Goal: Information Seeking & Learning: Find specific fact

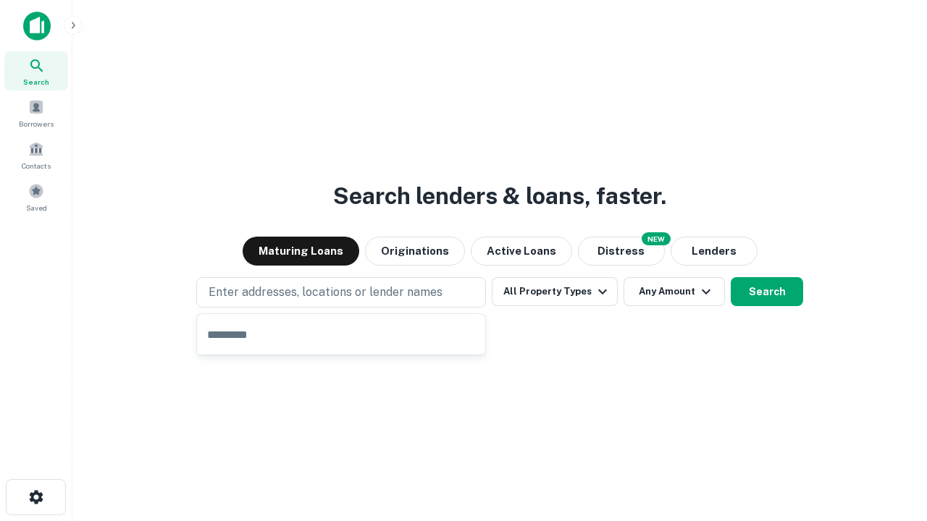
type input "**********"
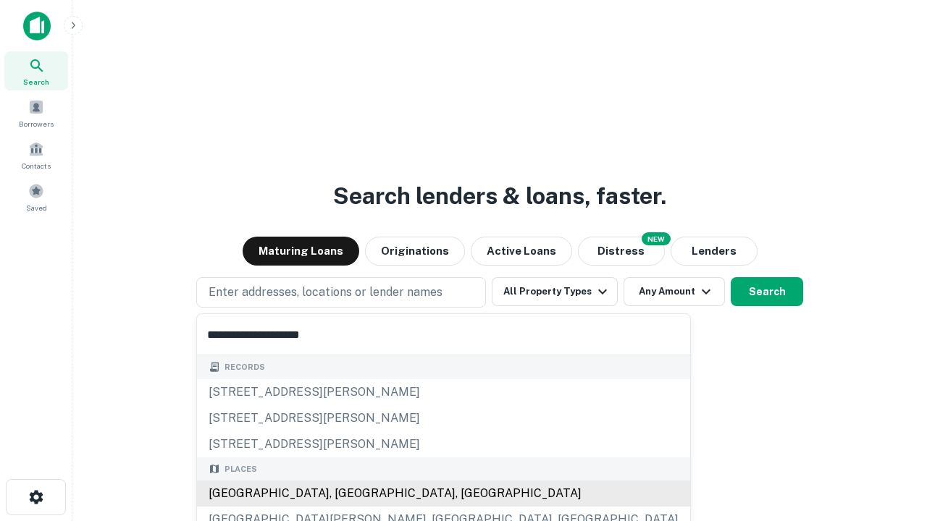
click at [346, 494] on div "[GEOGRAPHIC_DATA], [GEOGRAPHIC_DATA], [GEOGRAPHIC_DATA]" at bounding box center [443, 494] width 493 height 26
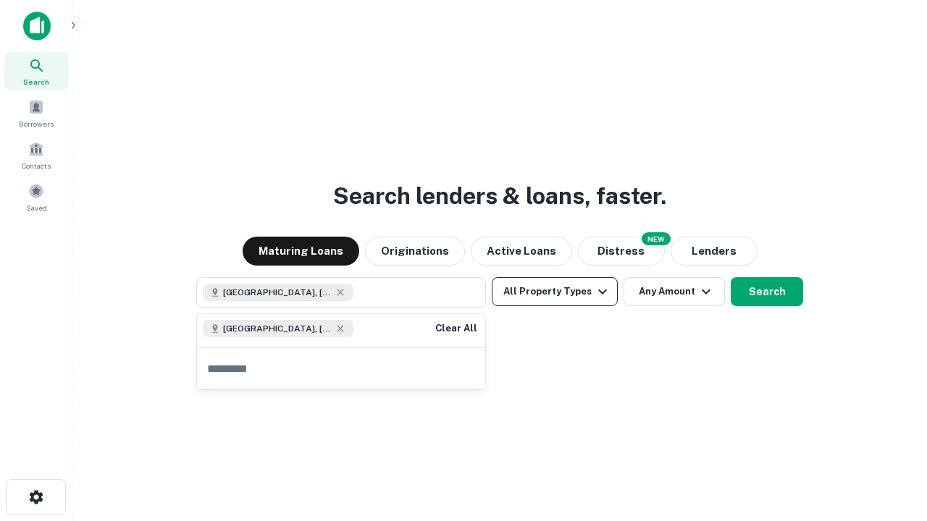
click at [555, 292] on button "All Property Types" at bounding box center [555, 291] width 126 height 29
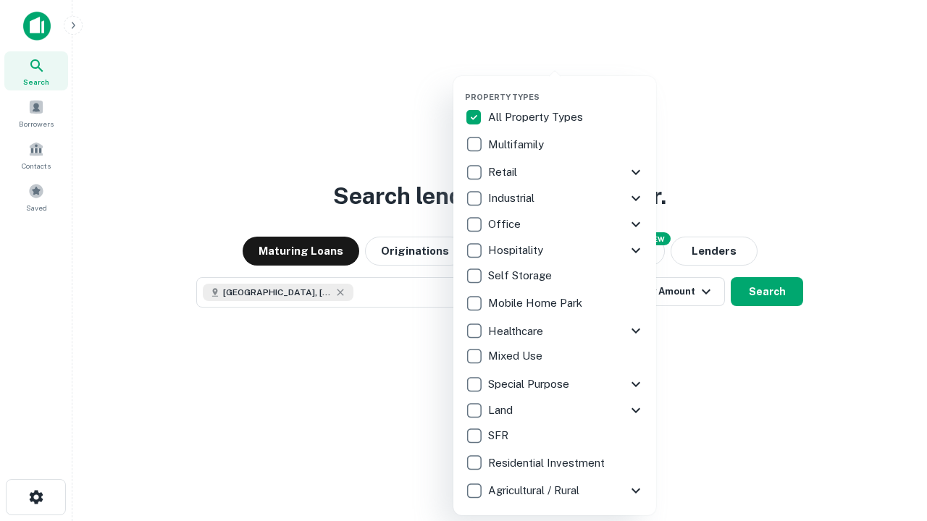
click at [566, 88] on button "button" at bounding box center [566, 88] width 203 height 1
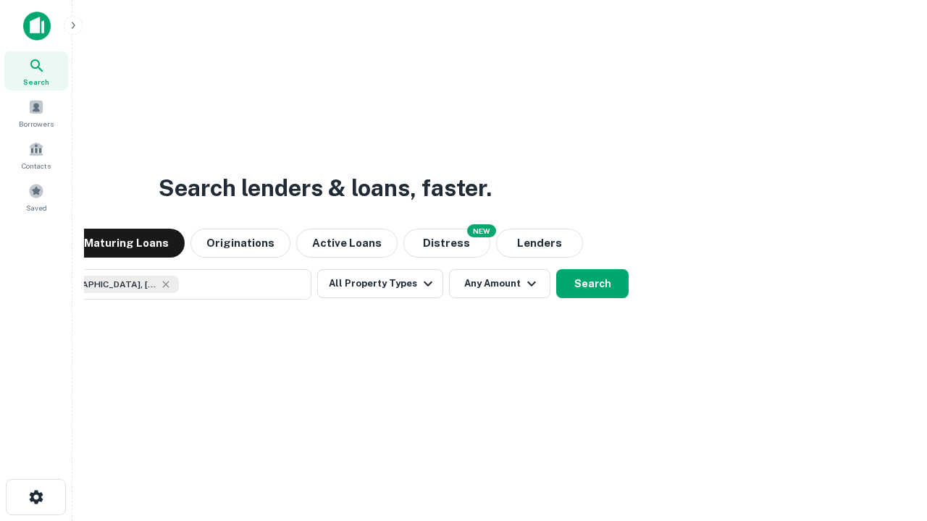
scroll to position [23, 0]
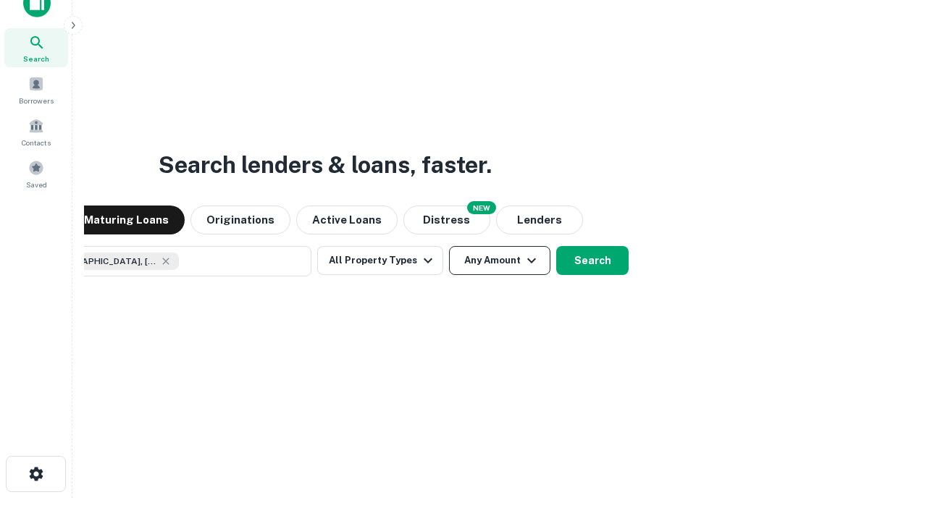
click at [449, 246] on button "Any Amount" at bounding box center [499, 260] width 101 height 29
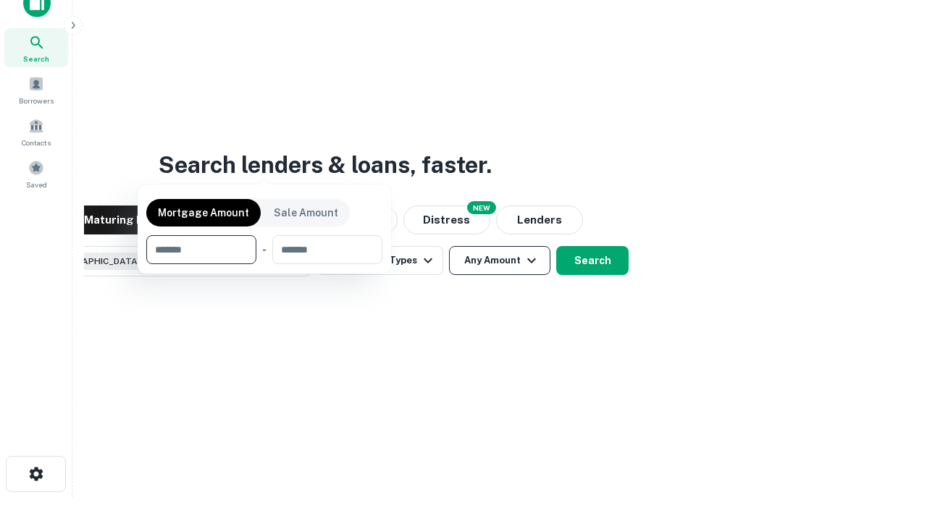
scroll to position [104, 410]
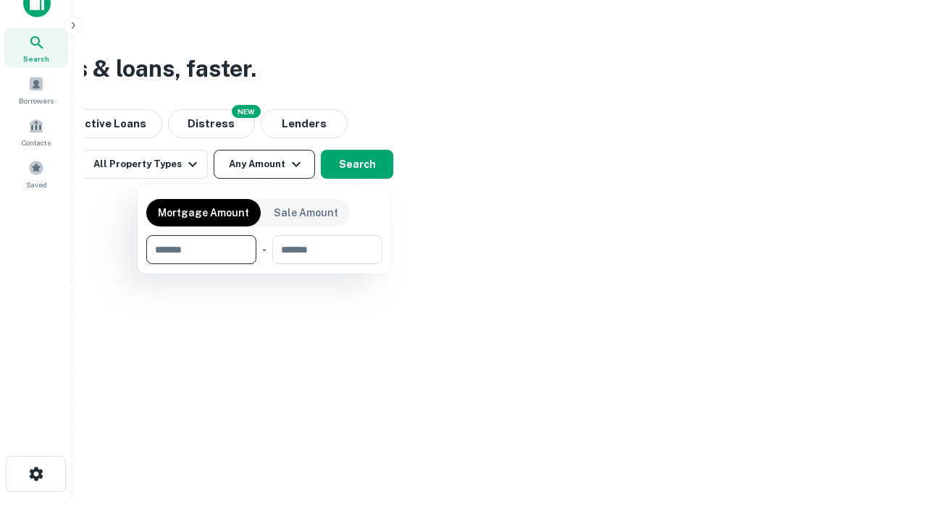
type input "*******"
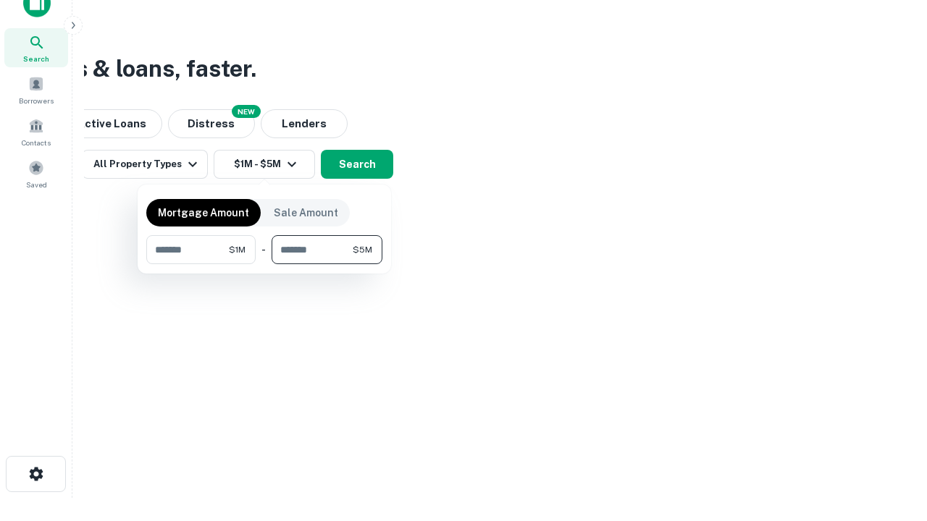
type input "*******"
click at [264, 264] on button "button" at bounding box center [264, 264] width 236 height 1
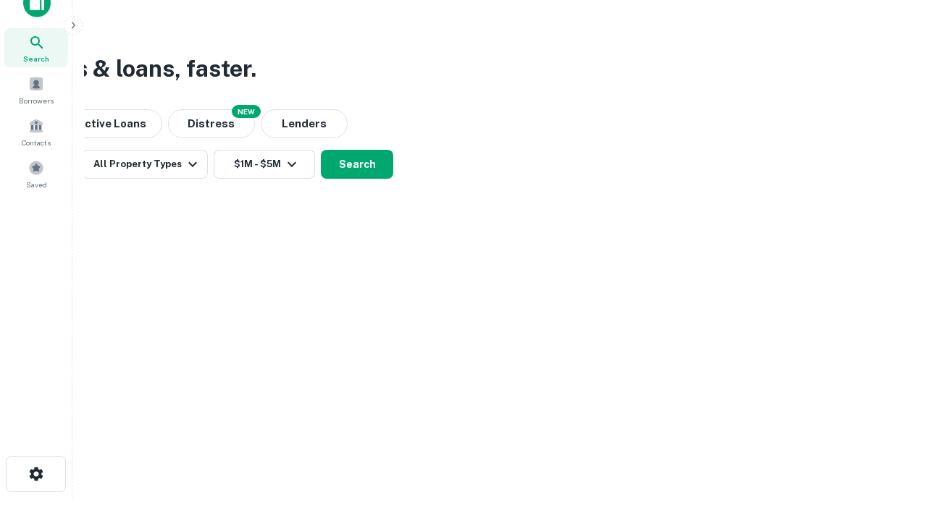
scroll to position [23, 0]
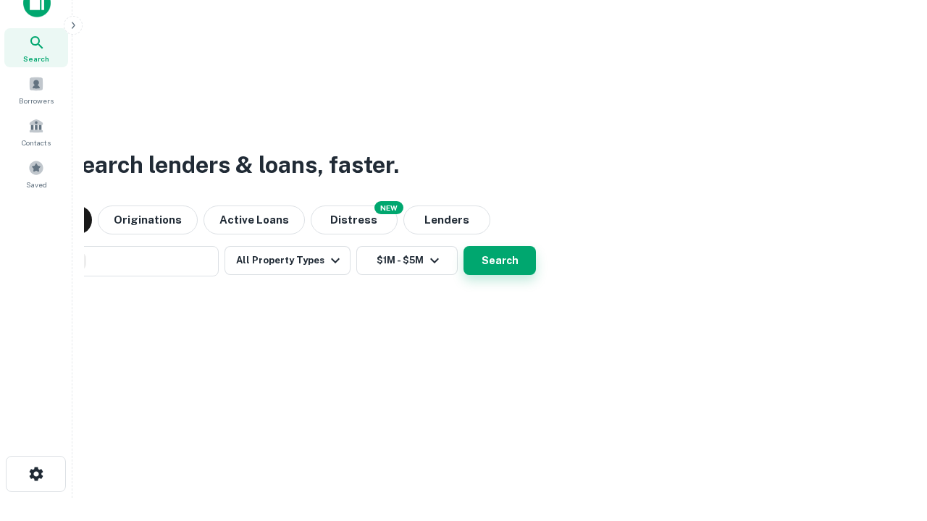
click at [463, 246] on button "Search" at bounding box center [499, 260] width 72 height 29
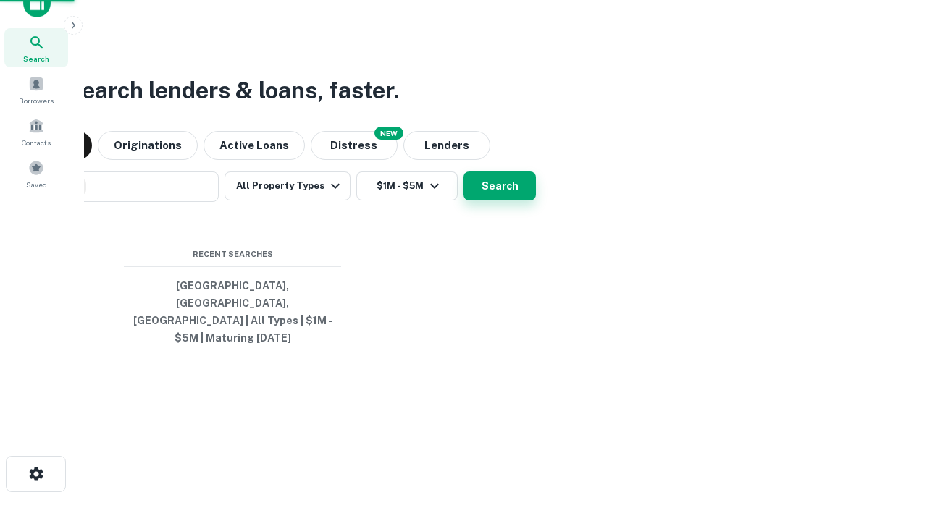
scroll to position [47, 410]
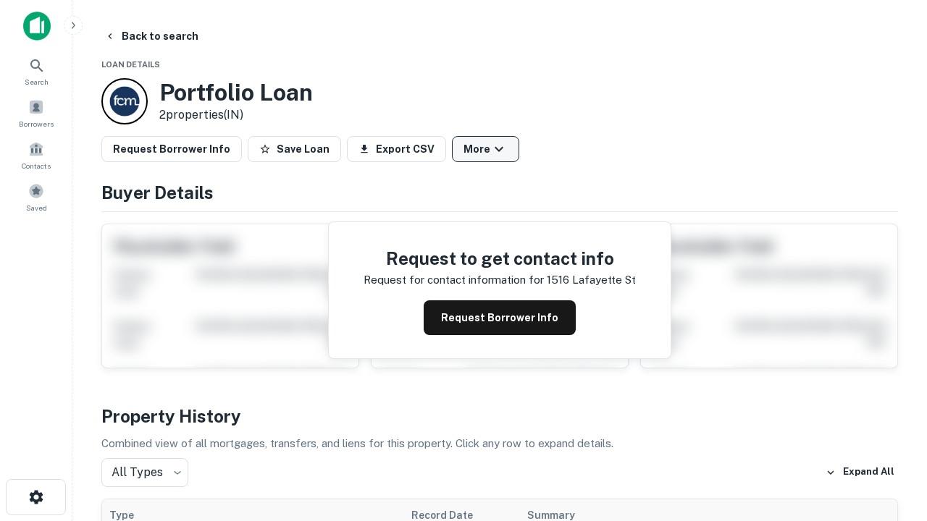
click at [485, 149] on button "More" at bounding box center [485, 149] width 67 height 26
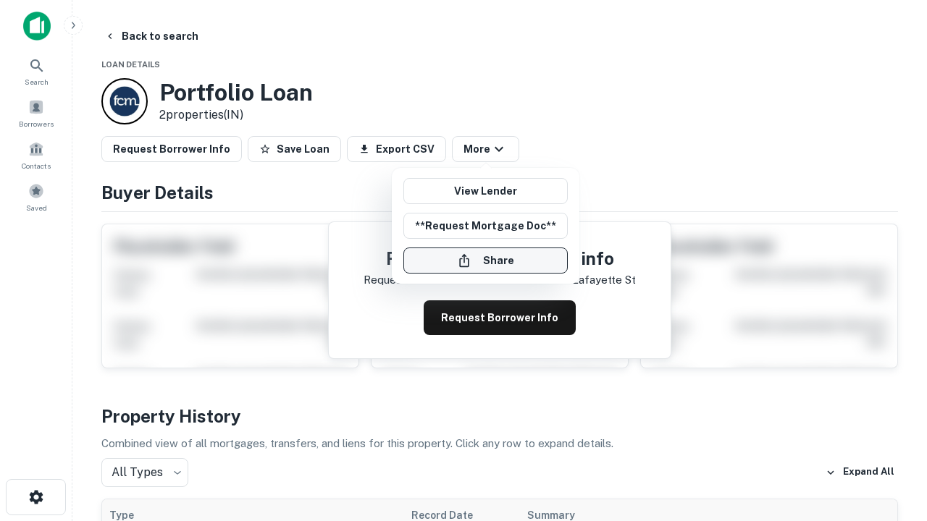
click at [485, 261] on button "Share" at bounding box center [485, 261] width 164 height 26
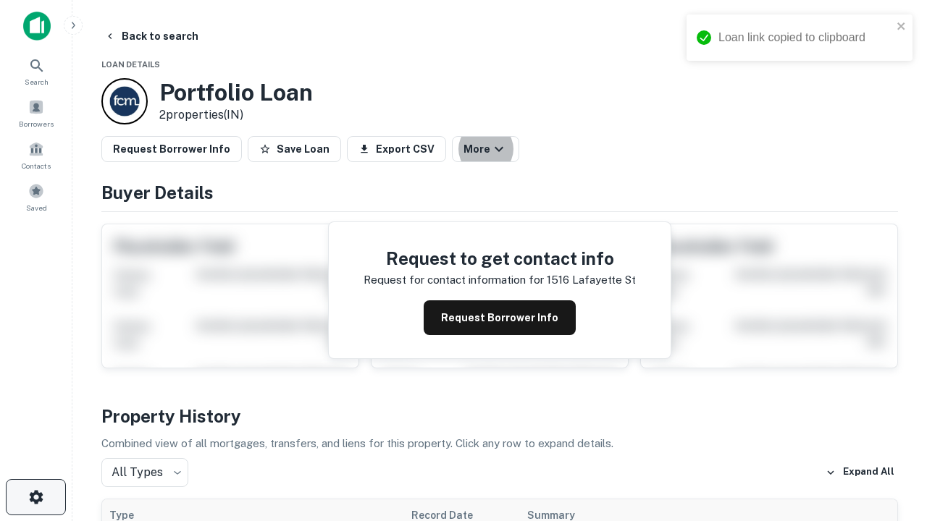
click at [35, 497] on icon "button" at bounding box center [36, 497] width 17 height 17
